Goal: Information Seeking & Learning: Check status

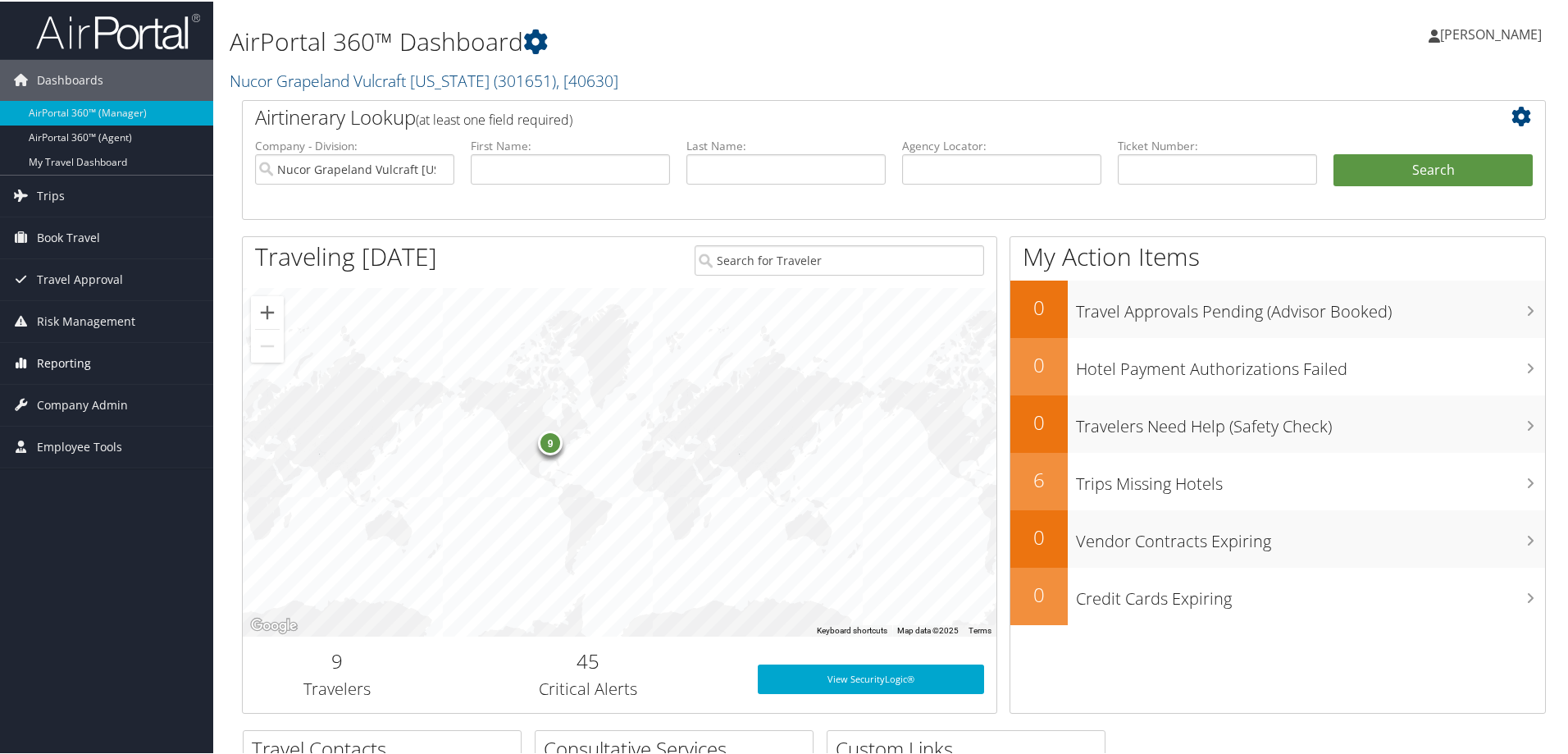
click at [69, 359] on span "Reporting" at bounding box center [63, 361] width 54 height 41
click at [71, 388] on link "Unused Tickets" at bounding box center [106, 394] width 213 height 25
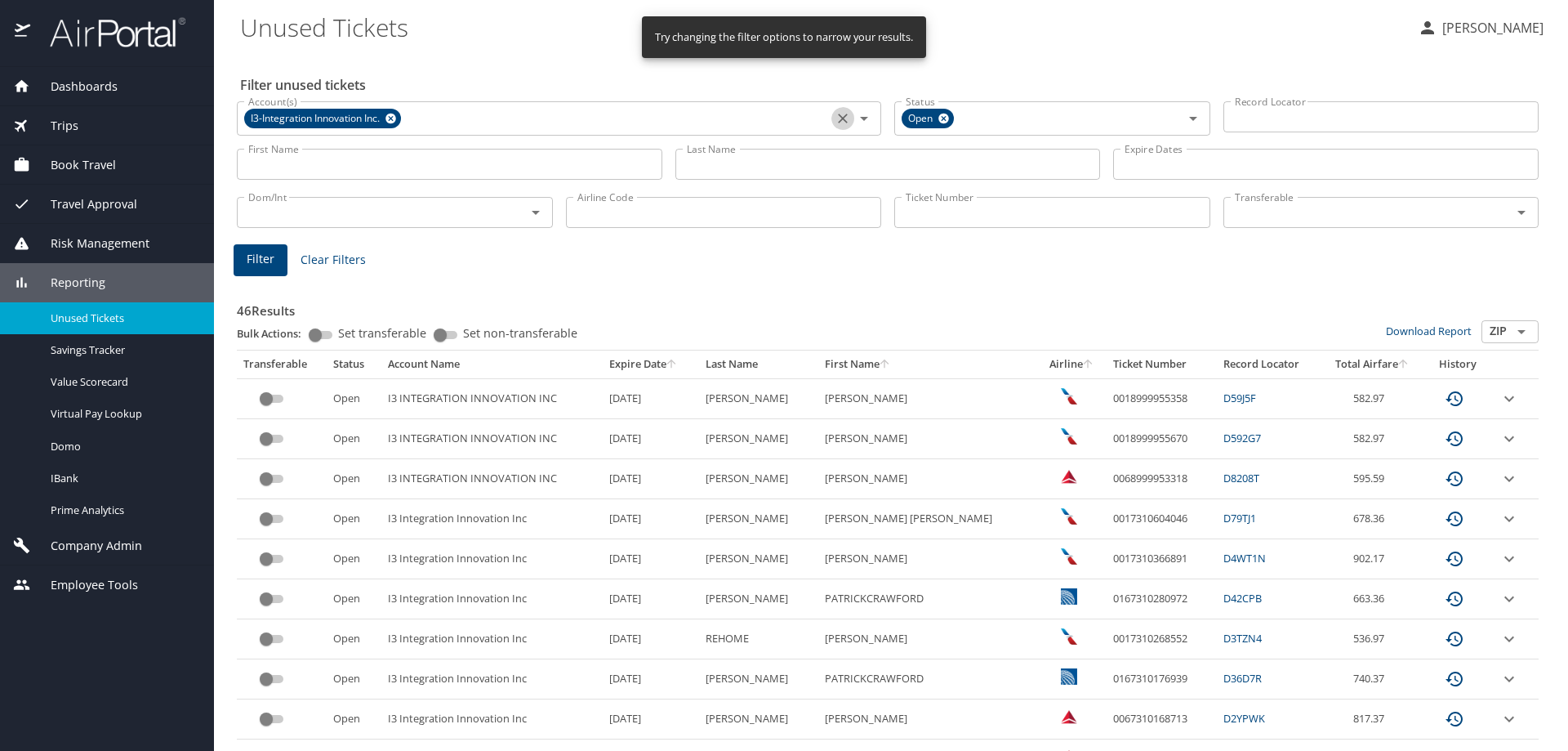
click at [835, 123] on icon "Clear" at bounding box center [843, 118] width 16 height 16
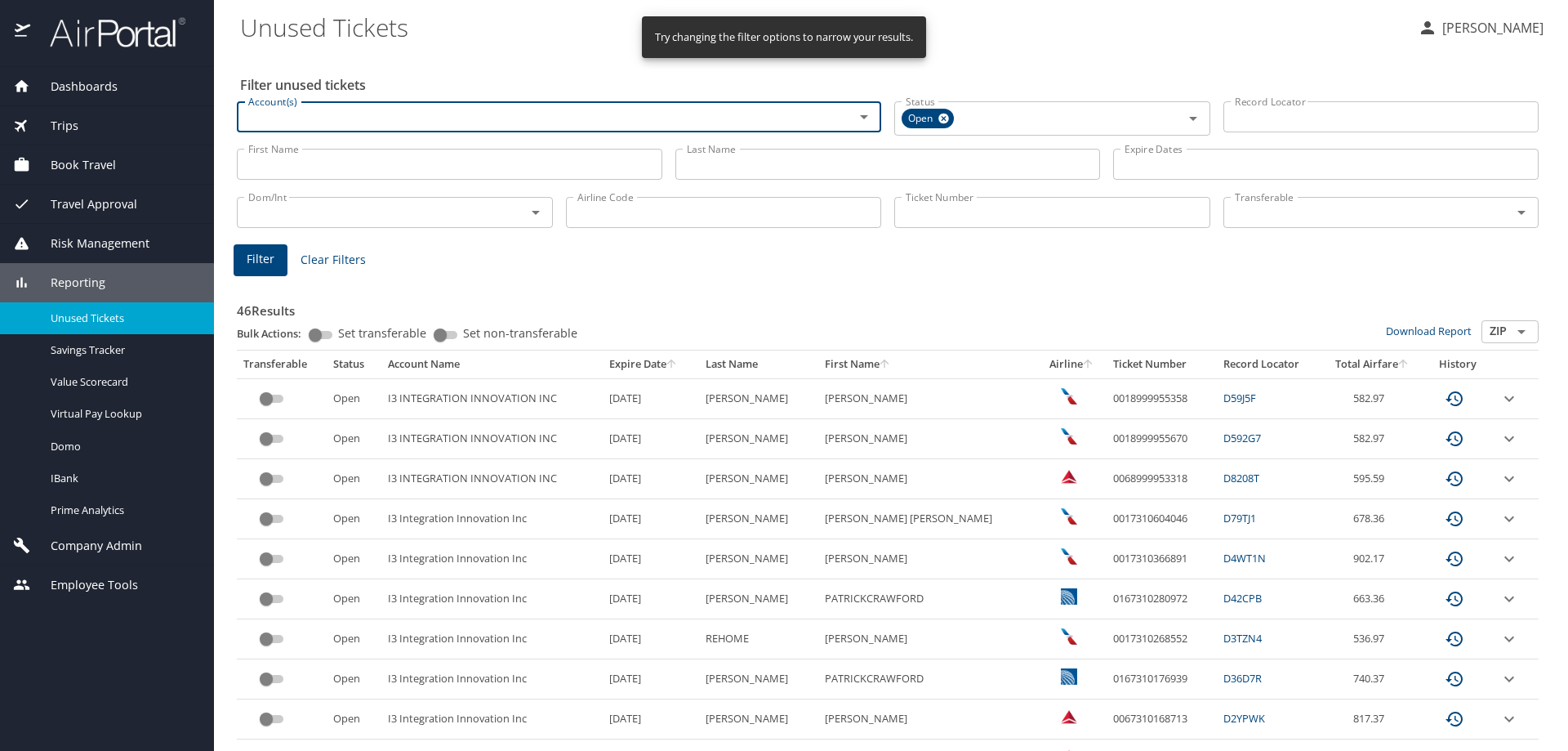
drag, startPoint x: 749, startPoint y: 163, endPoint x: 767, endPoint y: 147, distance: 24.1
click at [749, 163] on input "Last Name" at bounding box center [887, 164] width 425 height 31
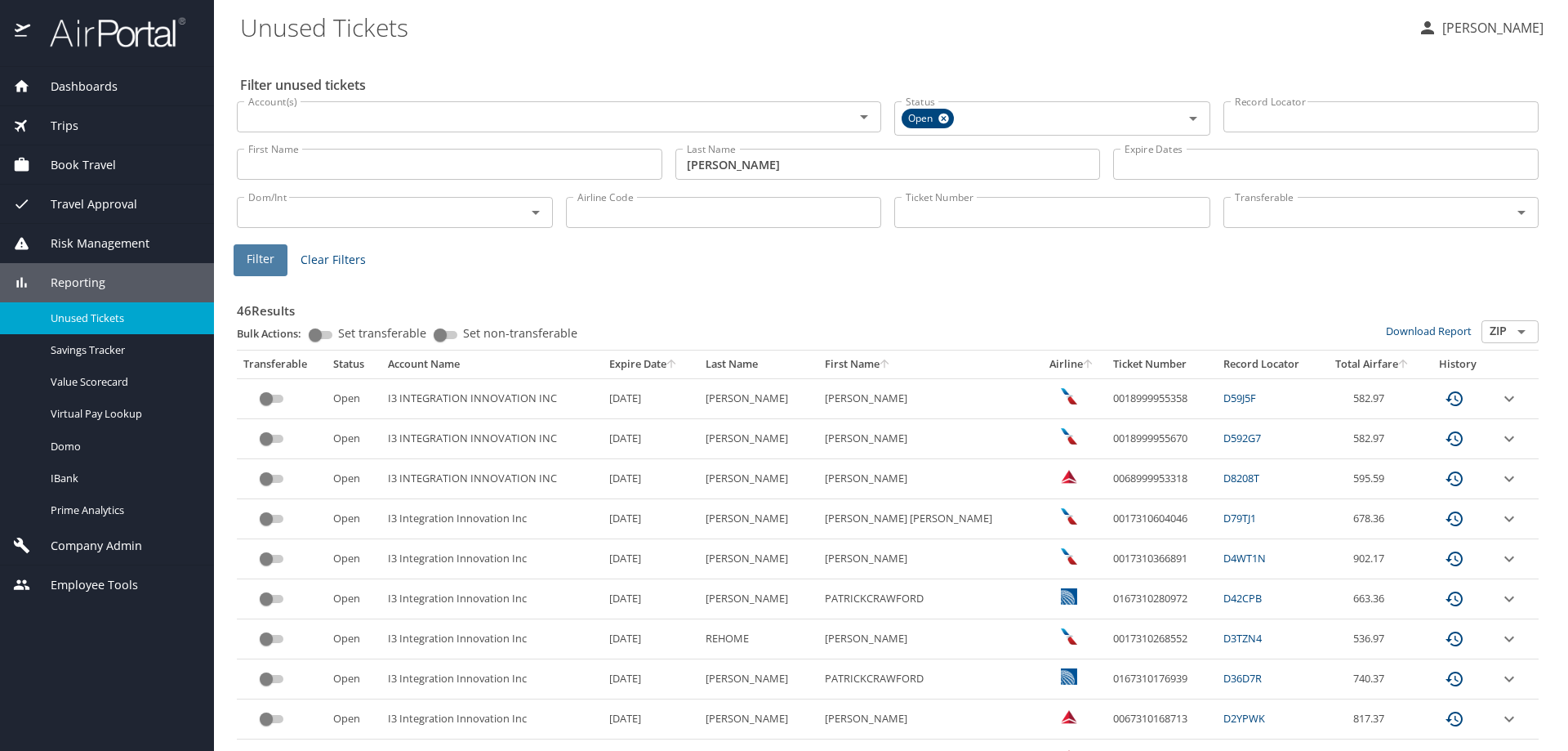
click at [273, 259] on span "Filter" at bounding box center [260, 259] width 28 height 20
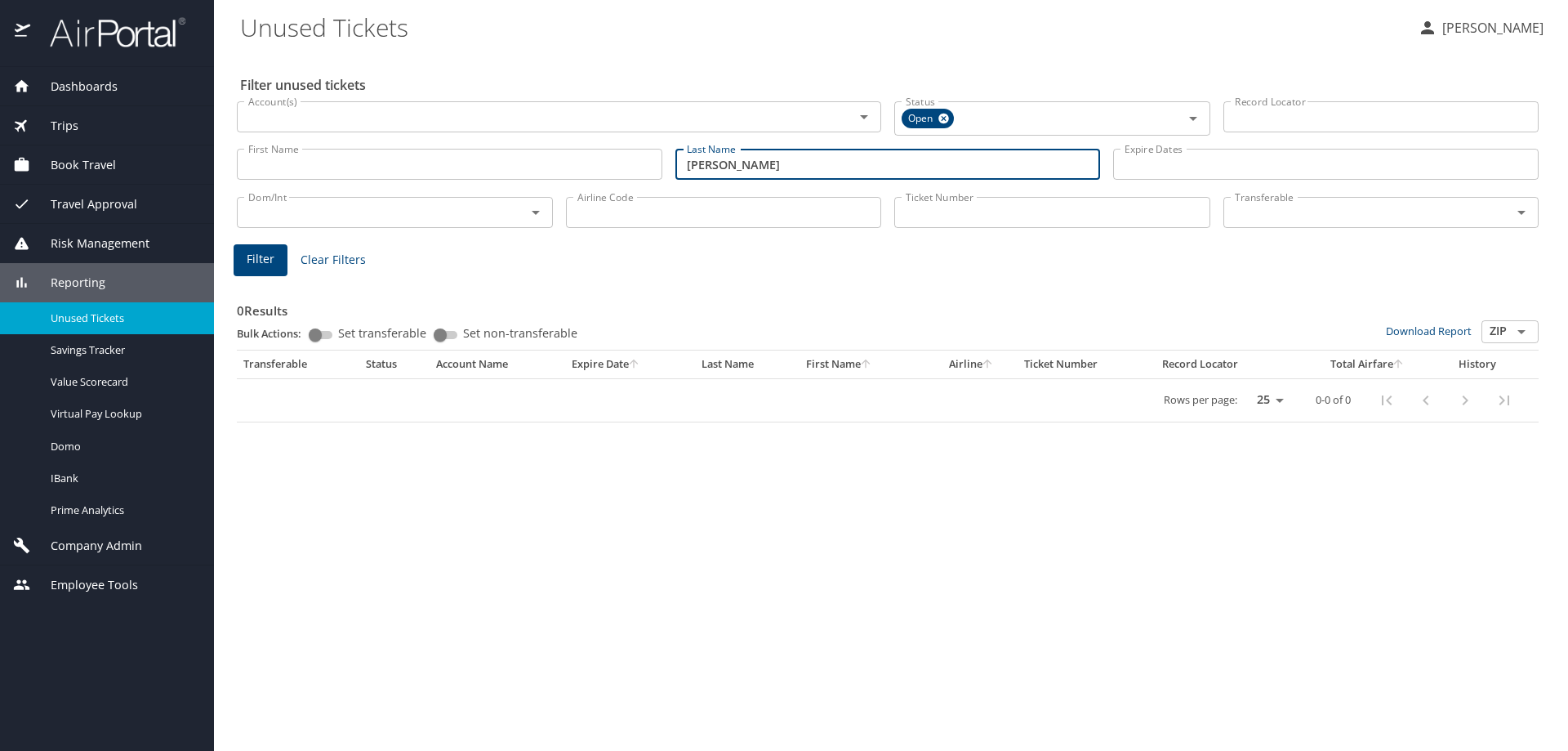
drag, startPoint x: 779, startPoint y: 160, endPoint x: 592, endPoint y: 171, distance: 187.3
click at [592, 171] on div "First Name First Name Last Name [PERSON_NAME] Last Name Expire Dates Expire Dat…" at bounding box center [887, 165] width 1315 height 58
type input "[PERSON_NAME]"
click at [263, 268] on span "Filter" at bounding box center [260, 259] width 28 height 20
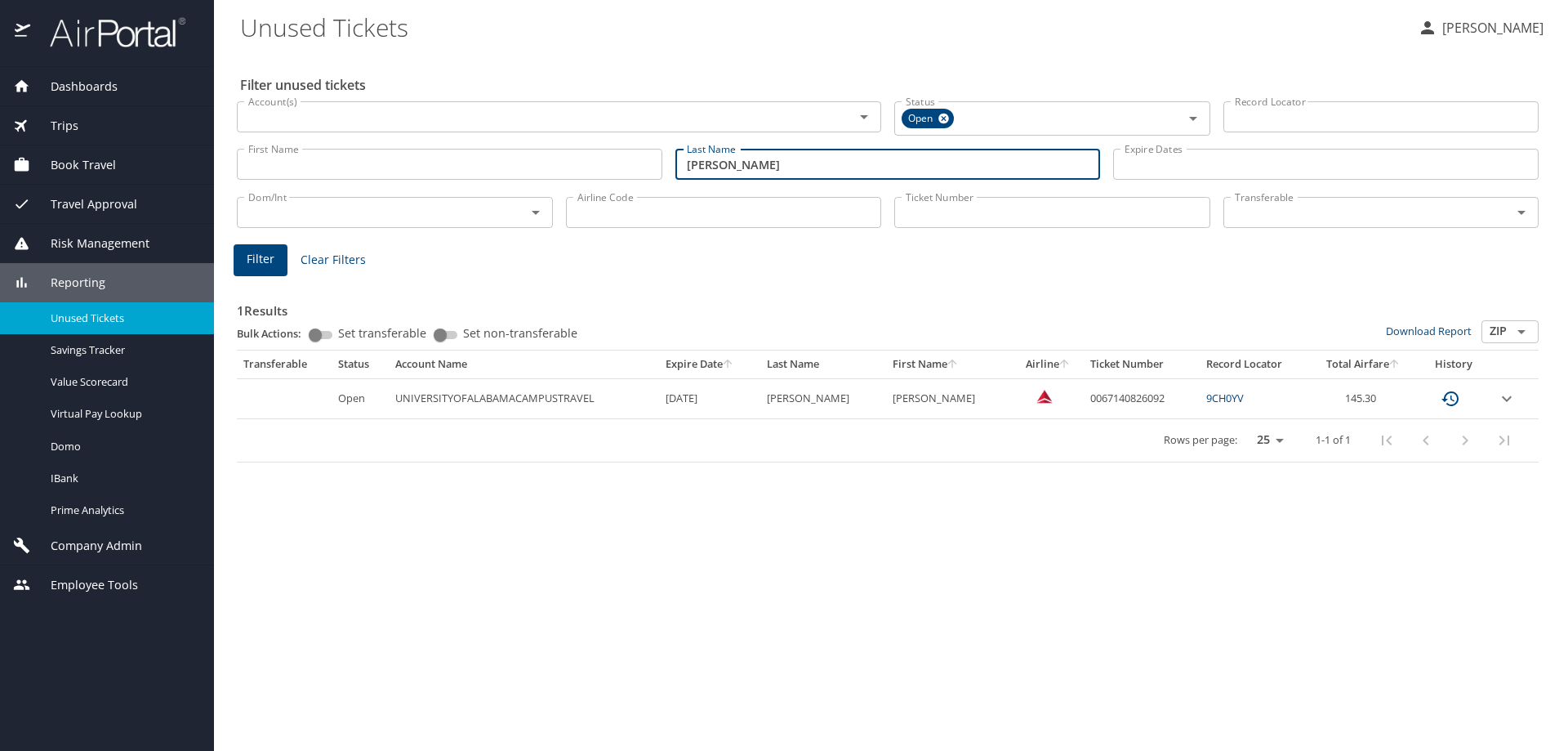
drag, startPoint x: 672, startPoint y: 180, endPoint x: 573, endPoint y: 187, distance: 99.2
click at [573, 187] on div "Filter unused tickets Account(s) Account(s) Status Open Status Record Locator R…" at bounding box center [891, 401] width 1301 height 698
click at [378, 121] on input "Account(s)" at bounding box center [535, 117] width 586 height 21
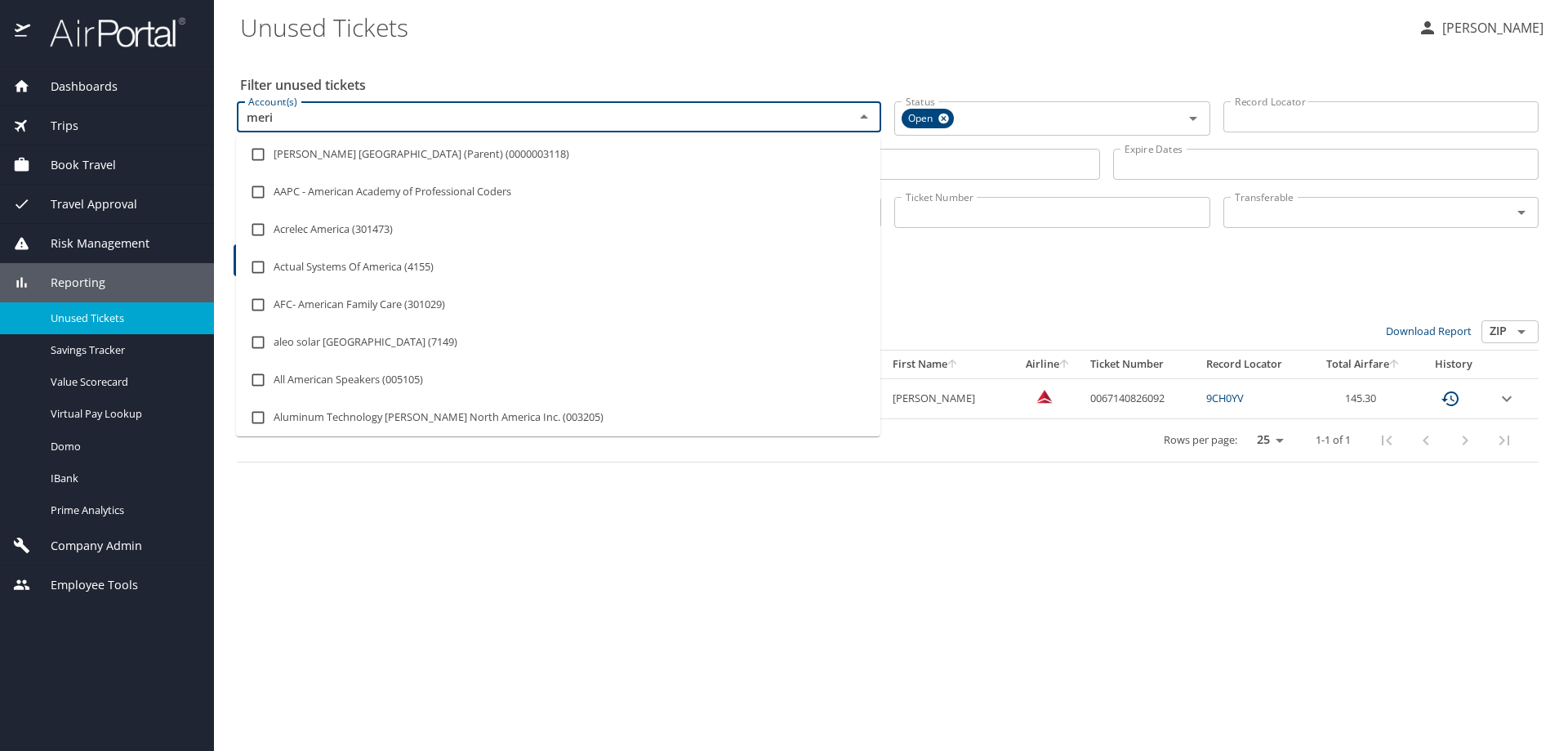
type input "merit"
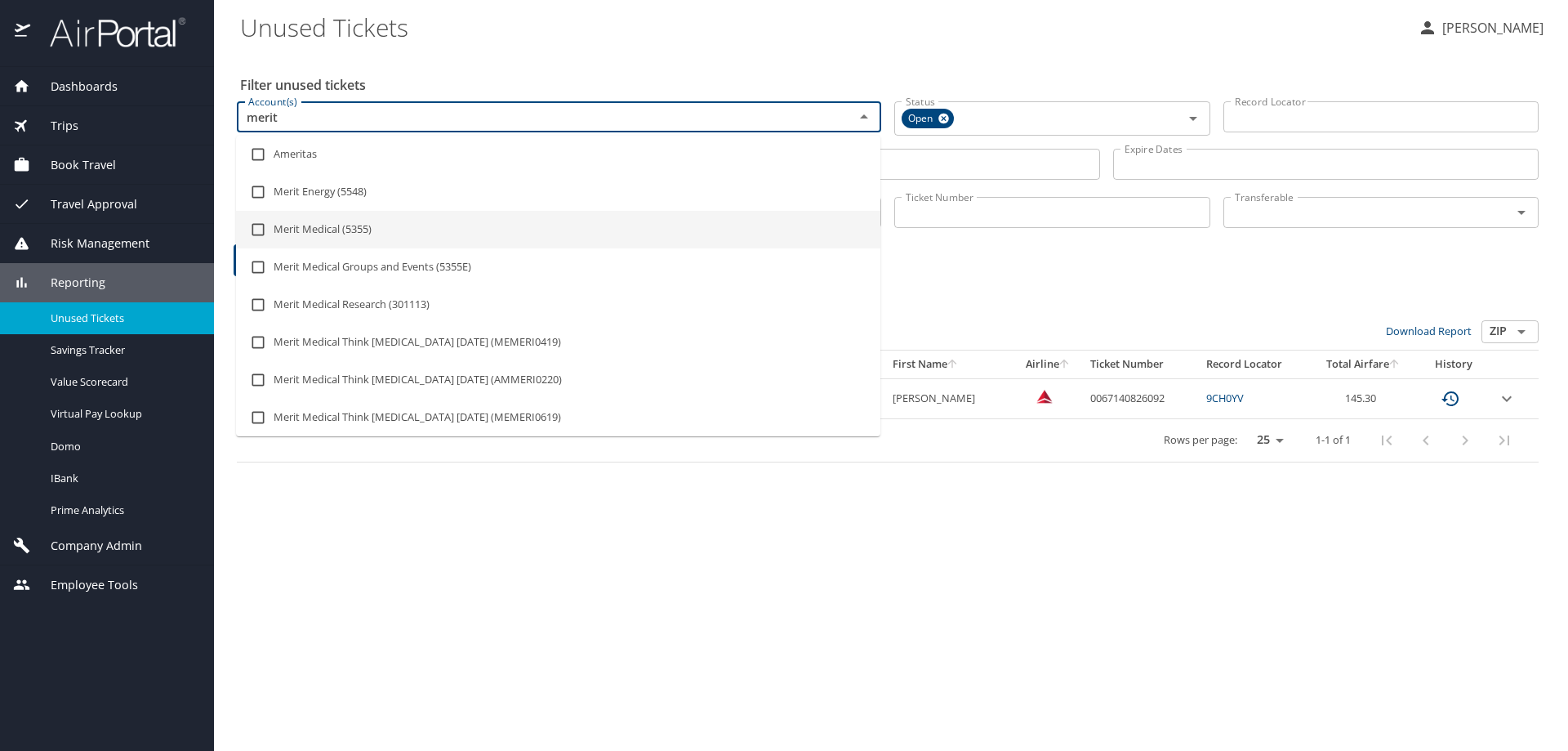
drag, startPoint x: 369, startPoint y: 233, endPoint x: 393, endPoint y: 229, distance: 24.3
click at [369, 232] on li "Merit Medical (5355)" at bounding box center [558, 228] width 644 height 37
checkbox input "true"
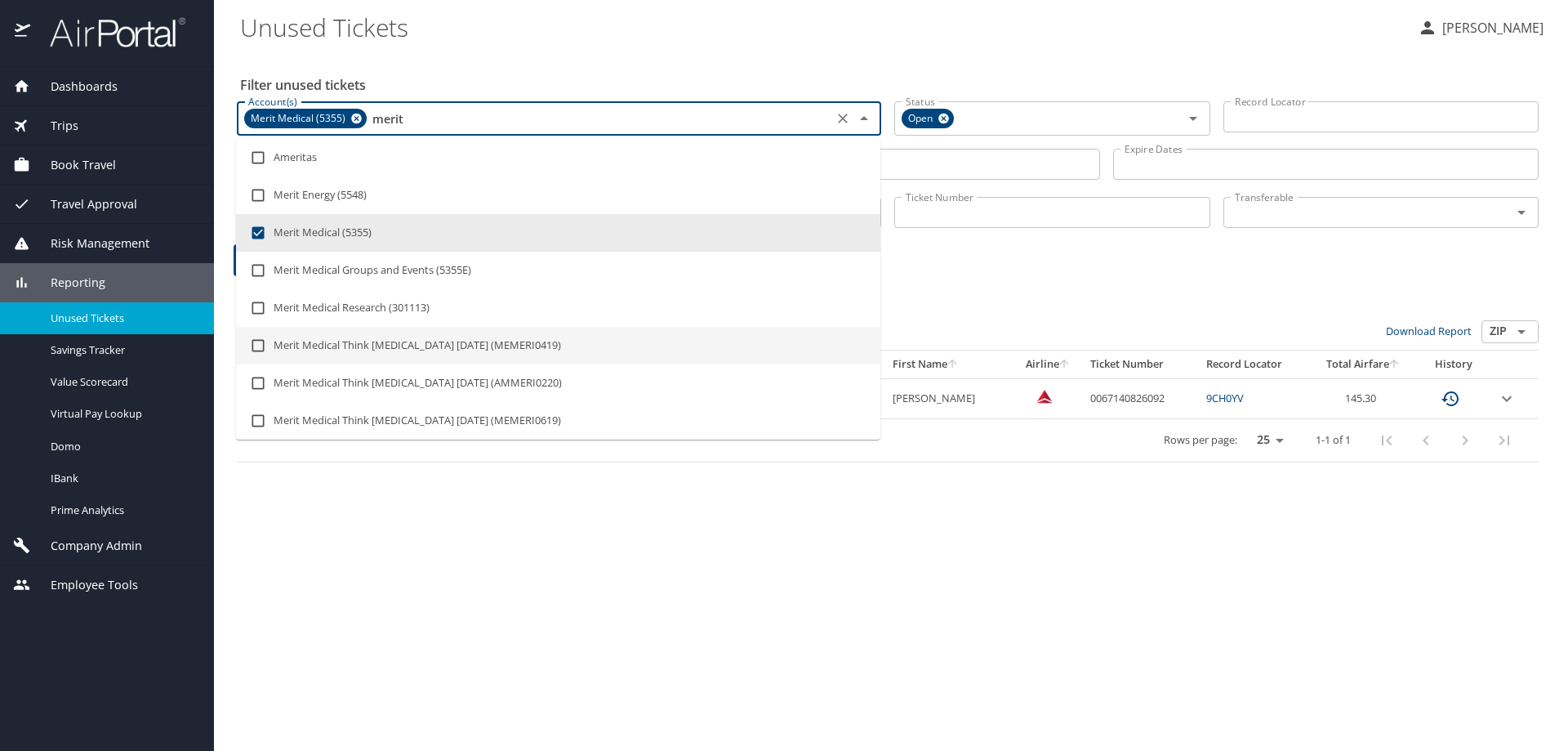
type input "merit"
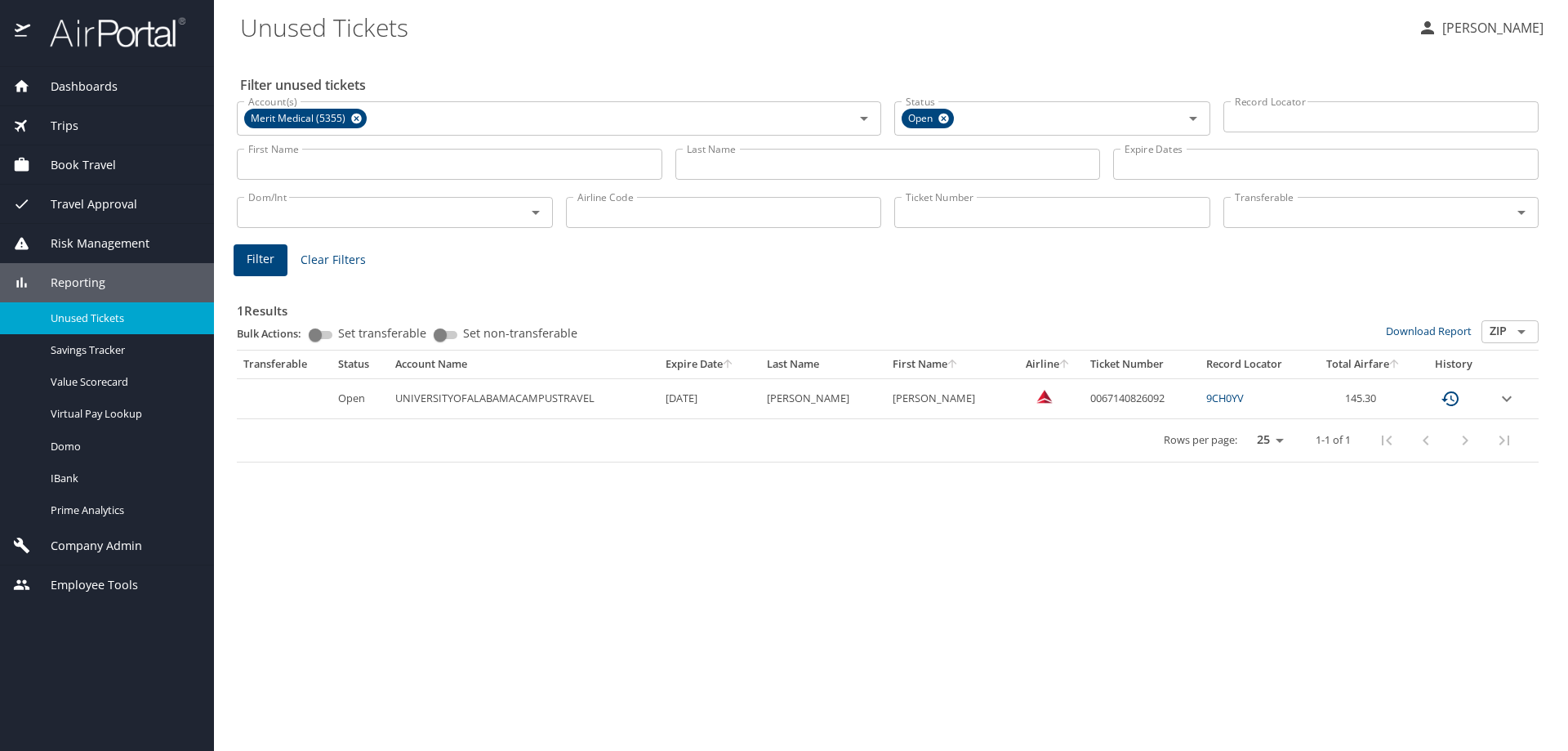
click at [965, 274] on div "1 Results Bulk Actions: Set transferable Set non-transferable Download Report Z…" at bounding box center [887, 368] width 1315 height 203
click at [259, 267] on span "Filter" at bounding box center [260, 259] width 28 height 20
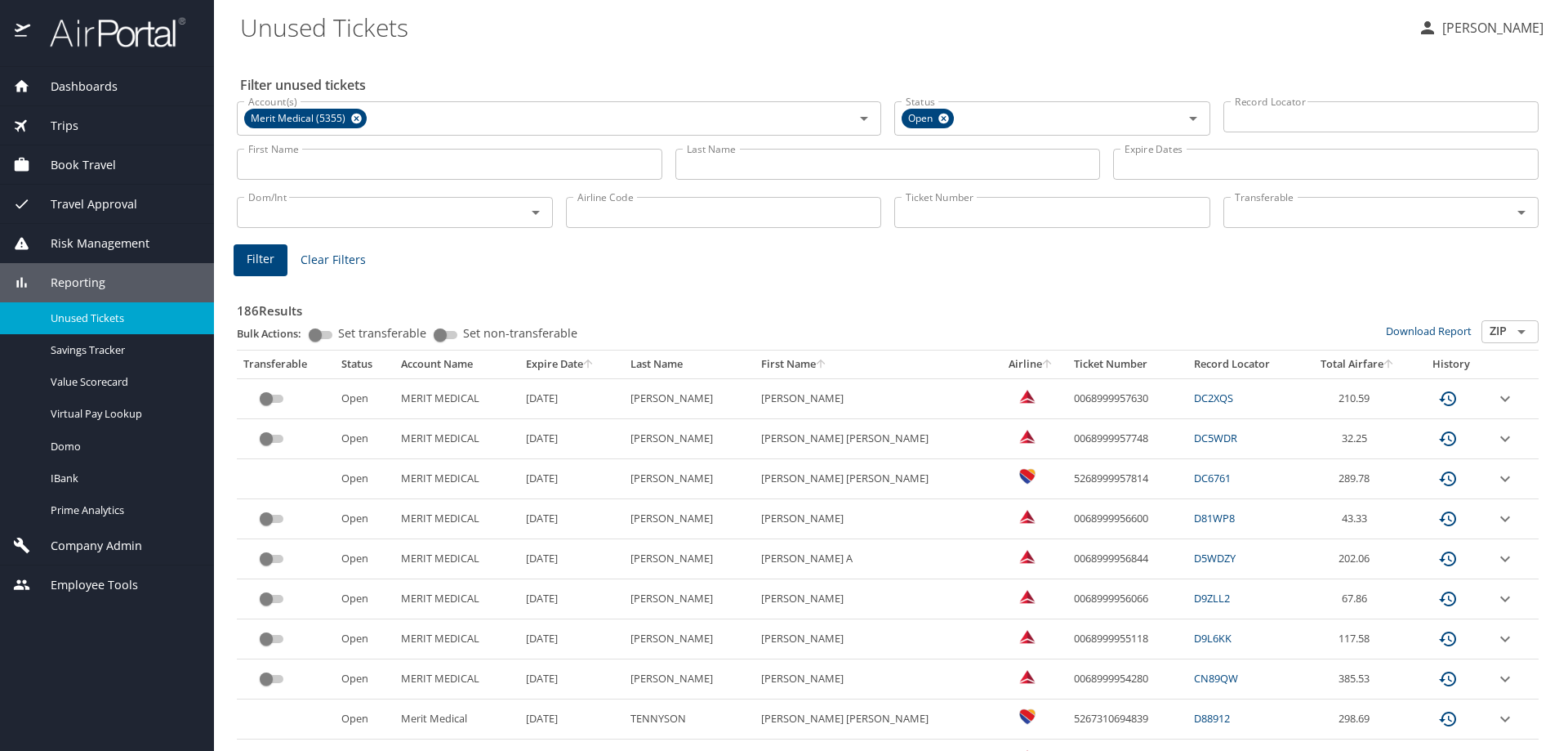
click at [706, 167] on input "Last Name" at bounding box center [887, 164] width 425 height 31
click at [727, 171] on input "st" at bounding box center [887, 164] width 425 height 31
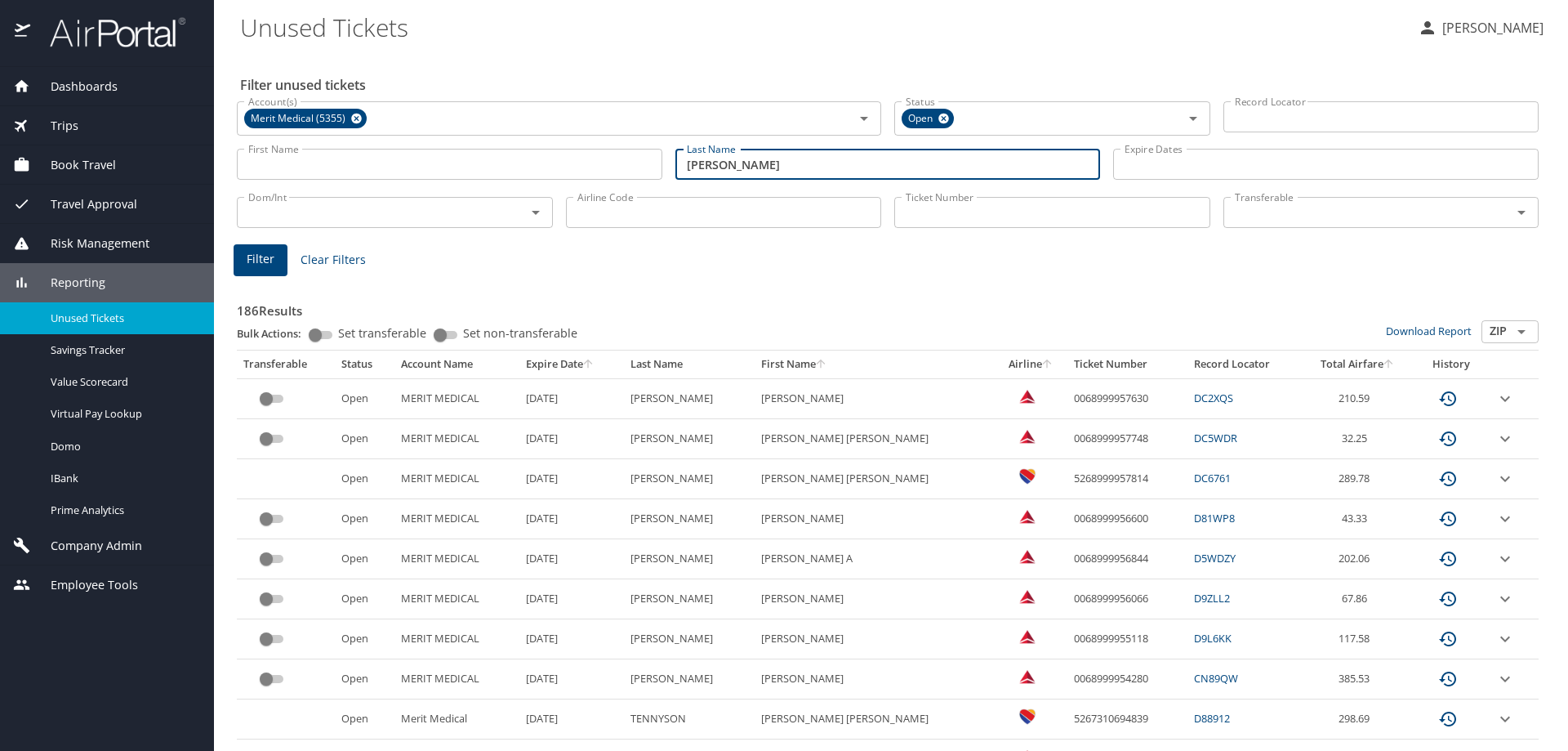
type input "[PERSON_NAME]"
click at [266, 261] on span "Filter" at bounding box center [260, 259] width 28 height 20
